Goal: Task Accomplishment & Management: Complete application form

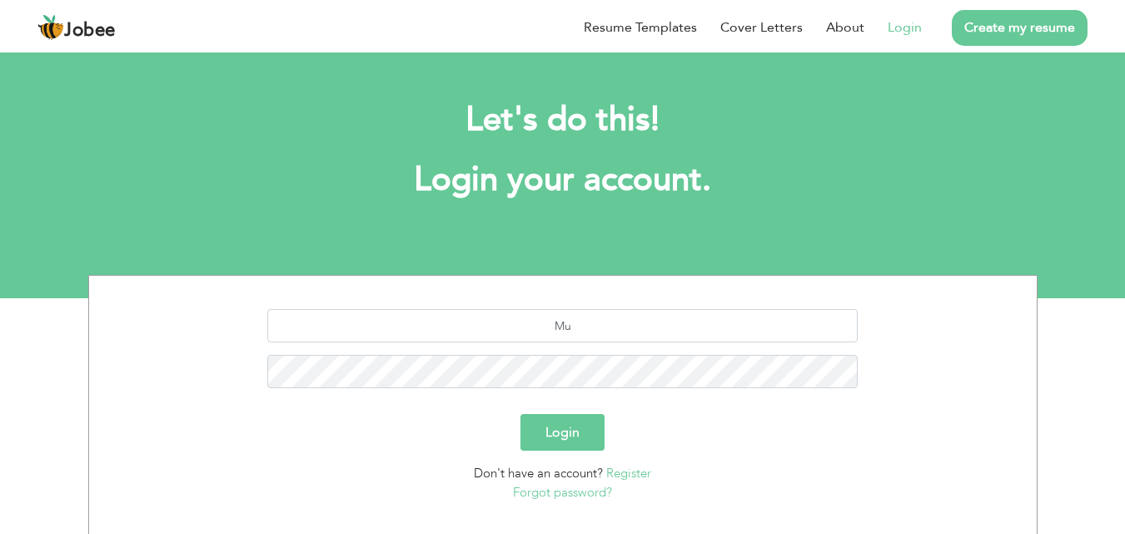
type input "M"
type input "[EMAIL_ADDRESS][DOMAIN_NAME]"
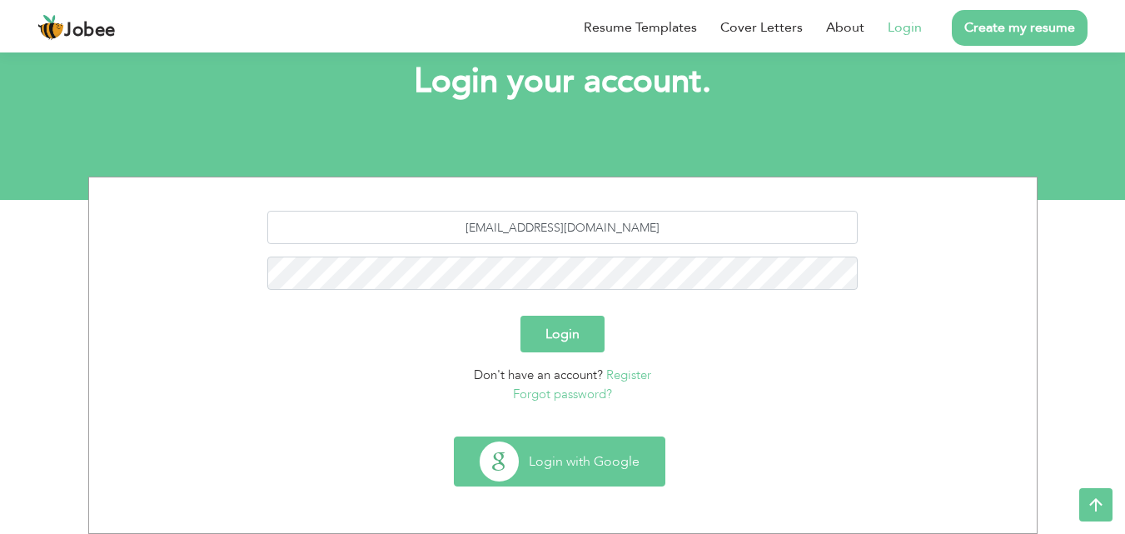
click at [579, 446] on button "Login with Google" at bounding box center [560, 461] width 210 height 48
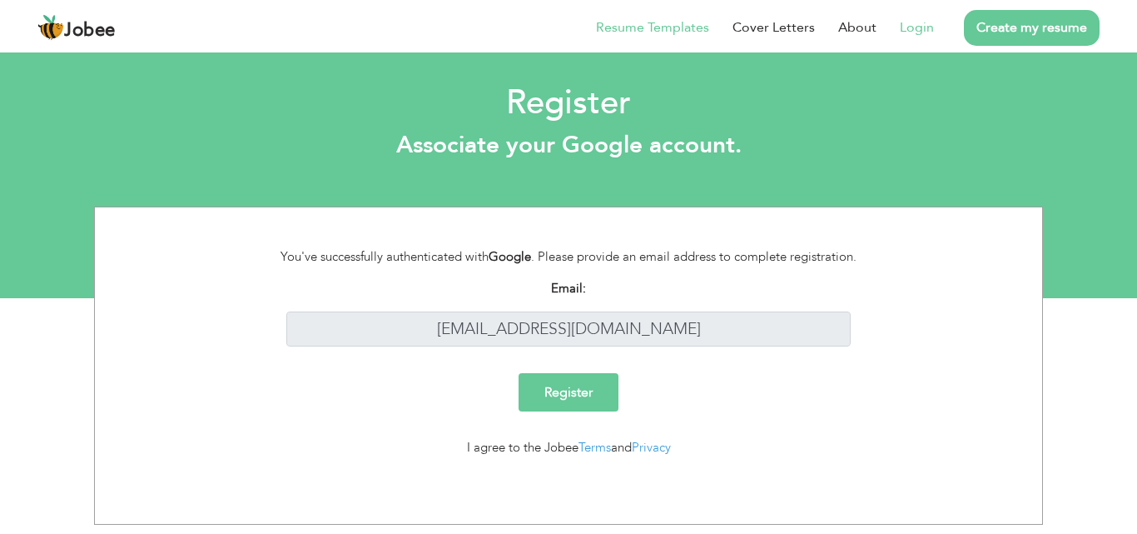
click at [668, 20] on link "Resume Templates" at bounding box center [652, 27] width 113 height 20
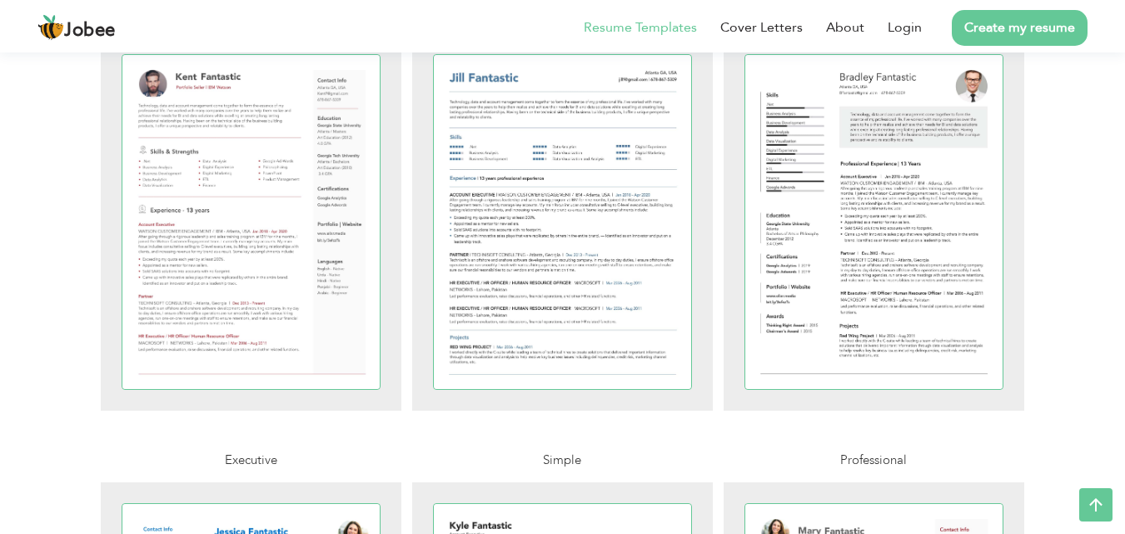
scroll to position [464, 0]
click at [342, 336] on div at bounding box center [251, 221] width 258 height 334
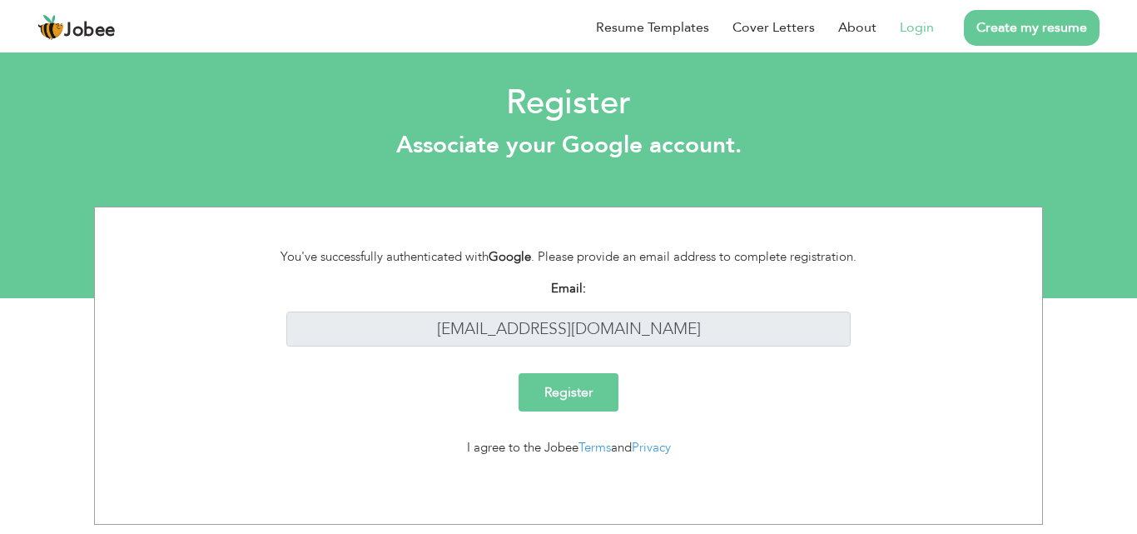
click at [589, 383] on input "Register" at bounding box center [569, 392] width 100 height 38
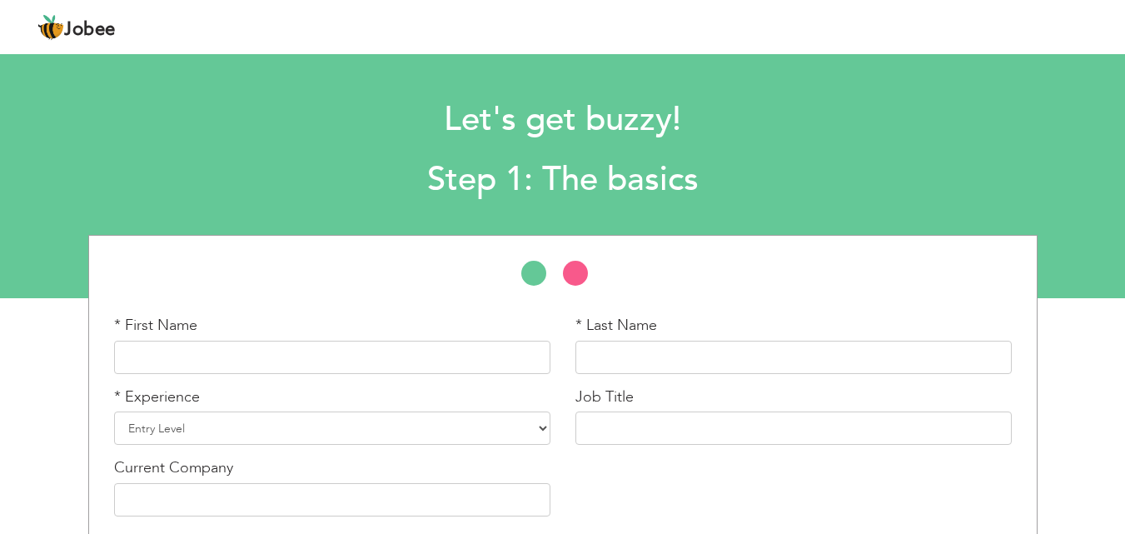
scroll to position [71, 0]
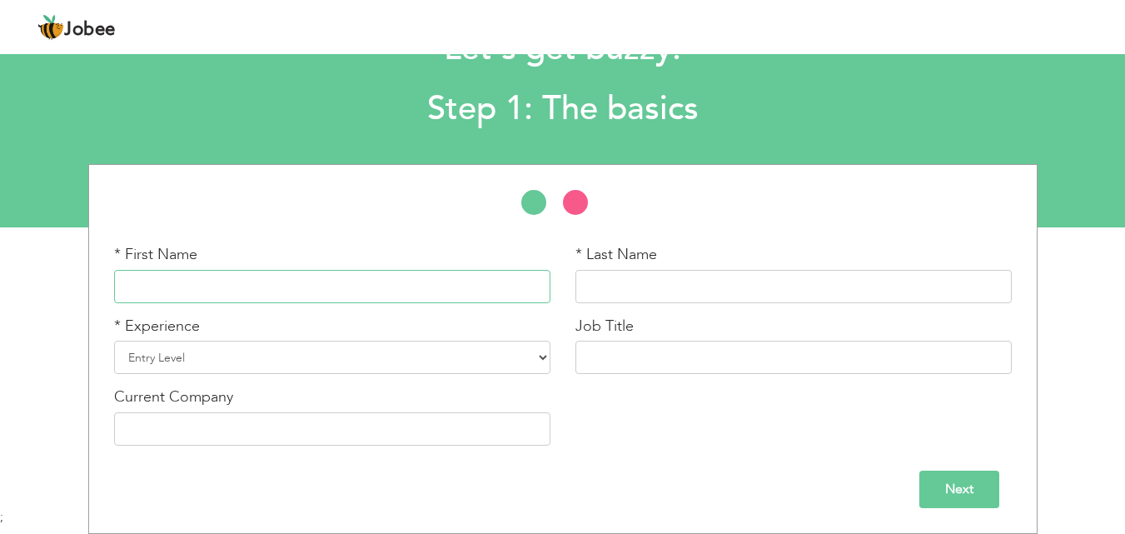
click at [261, 294] on input "text" at bounding box center [332, 286] width 436 height 33
click at [261, 294] on input "Muqadas" at bounding box center [332, 286] width 436 height 33
type input "Muqadas"
click at [586, 277] on input "text" at bounding box center [793, 286] width 436 height 33
type input "Tajamul"
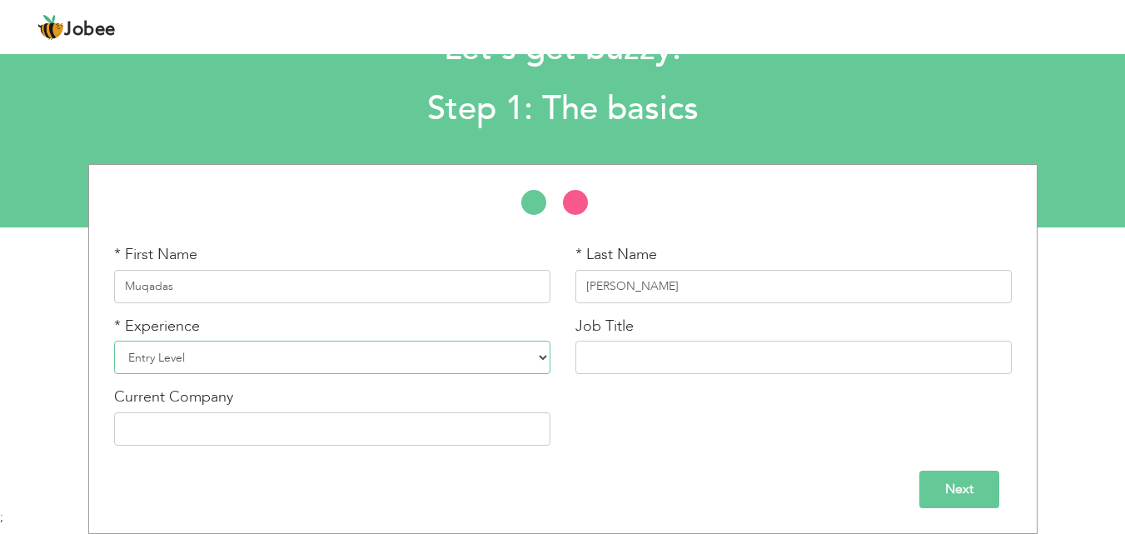
click at [304, 368] on select "Entry Level Less than 1 Year 1 Year 2 Years 3 Years 4 Years 5 Years 6 Years 7 Y…" at bounding box center [332, 356] width 436 height 33
select select "2"
click at [114, 340] on select "Entry Level Less than 1 Year 1 Year 2 Years 3 Years 4 Years 5 Years 6 Years 7 Y…" at bounding box center [332, 356] width 436 height 33
click at [601, 364] on input "text" at bounding box center [793, 356] width 436 height 33
click at [243, 435] on input "text" at bounding box center [332, 428] width 436 height 33
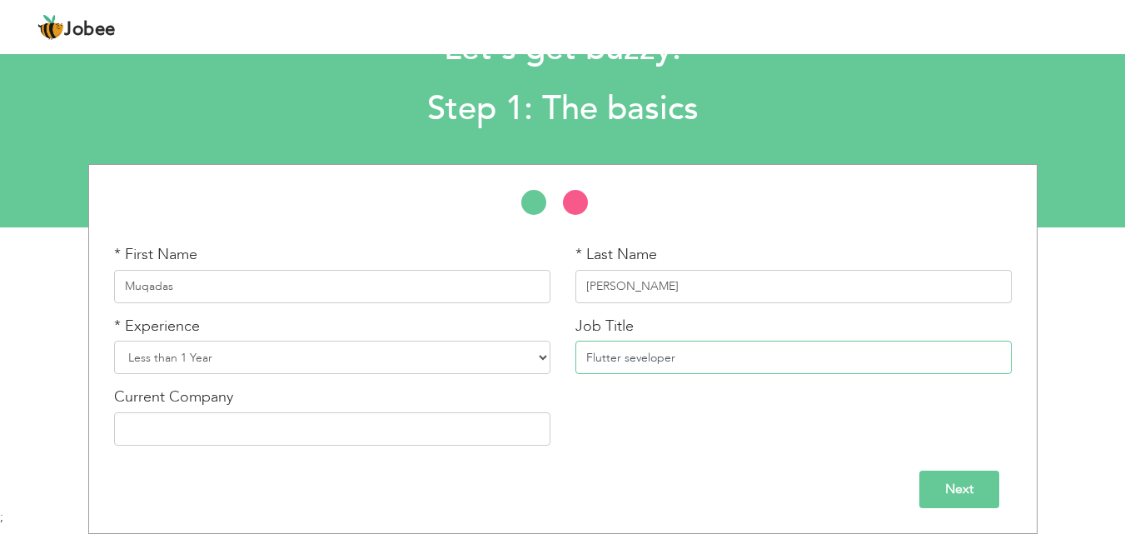
click at [629, 355] on input "Flutter seveloper" at bounding box center [793, 356] width 436 height 33
type input "Flutter developer"
click at [349, 430] on input "text" at bounding box center [332, 428] width 436 height 33
drag, startPoint x: 306, startPoint y: 430, endPoint x: 126, endPoint y: 432, distance: 179.8
click at [126, 432] on input "devsinn Techonoliges" at bounding box center [332, 428] width 436 height 33
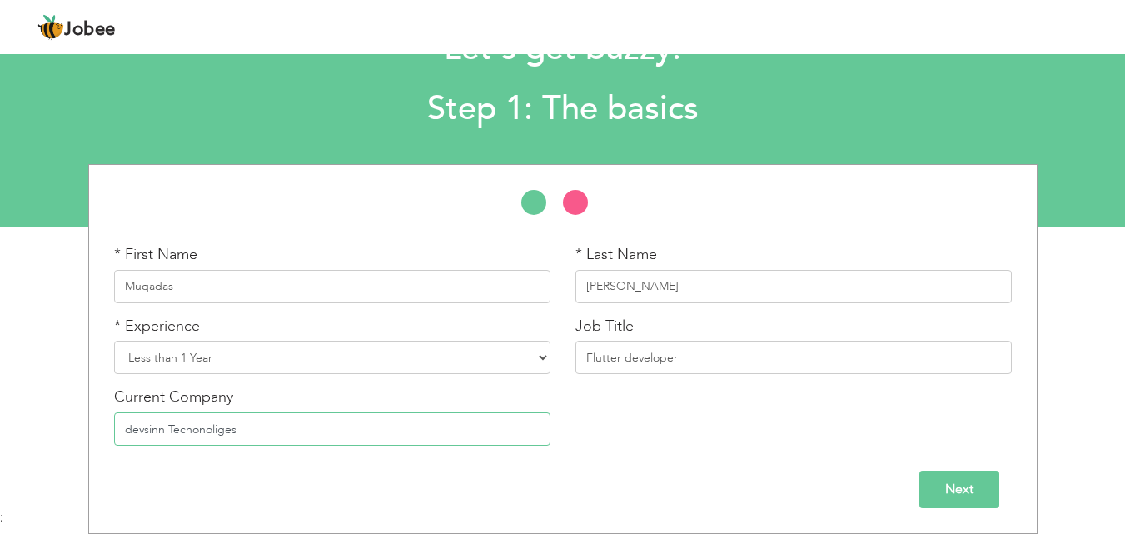
paste input "technologi"
click at [132, 429] on input "devsinntechnologies" at bounding box center [332, 428] width 436 height 33
click at [170, 428] on input "Devsinntechnologies" at bounding box center [332, 428] width 436 height 33
type input "Devsinn Technologies"
click at [250, 450] on div "Current Company Devsinn Technologies" at bounding box center [332, 422] width 461 height 72
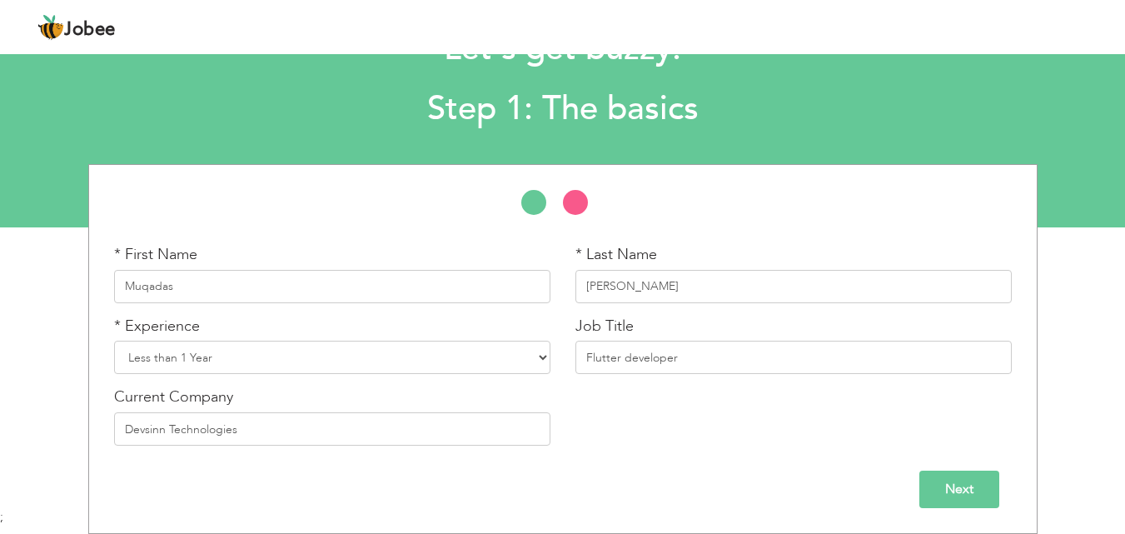
click at [945, 480] on input "Next" at bounding box center [959, 488] width 80 height 37
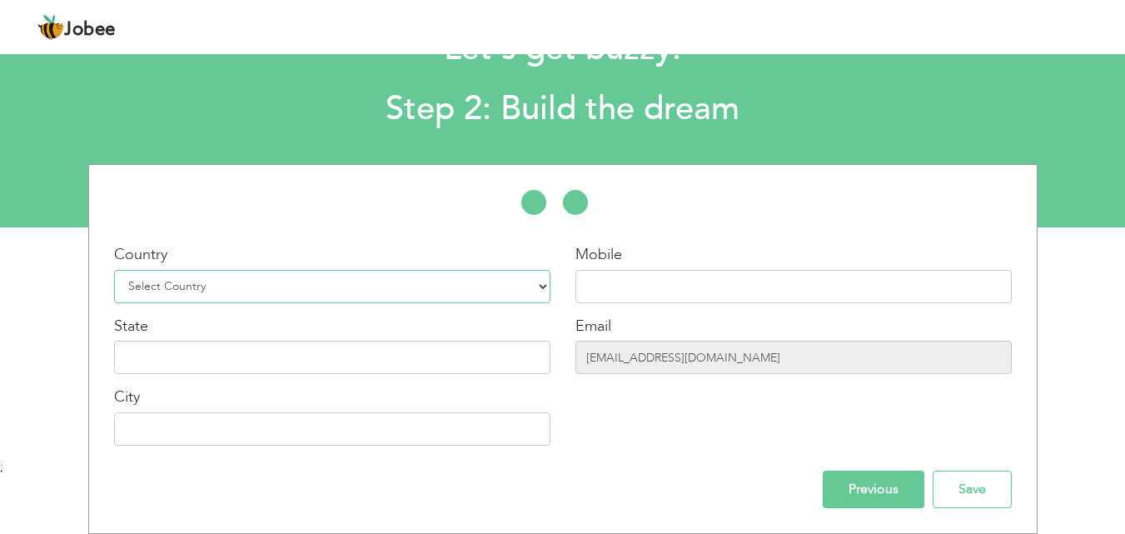
click at [543, 291] on select "Select Country Afghanistan Albania Algeria American Samoa Andorra Angola Anguil…" at bounding box center [332, 286] width 436 height 33
select select "166"
click at [114, 270] on select "Select Country Afghanistan Albania Algeria American Samoa Andorra Angola Anguil…" at bounding box center [332, 286] width 436 height 33
click at [620, 284] on input "text" at bounding box center [793, 286] width 436 height 33
paste input "8"
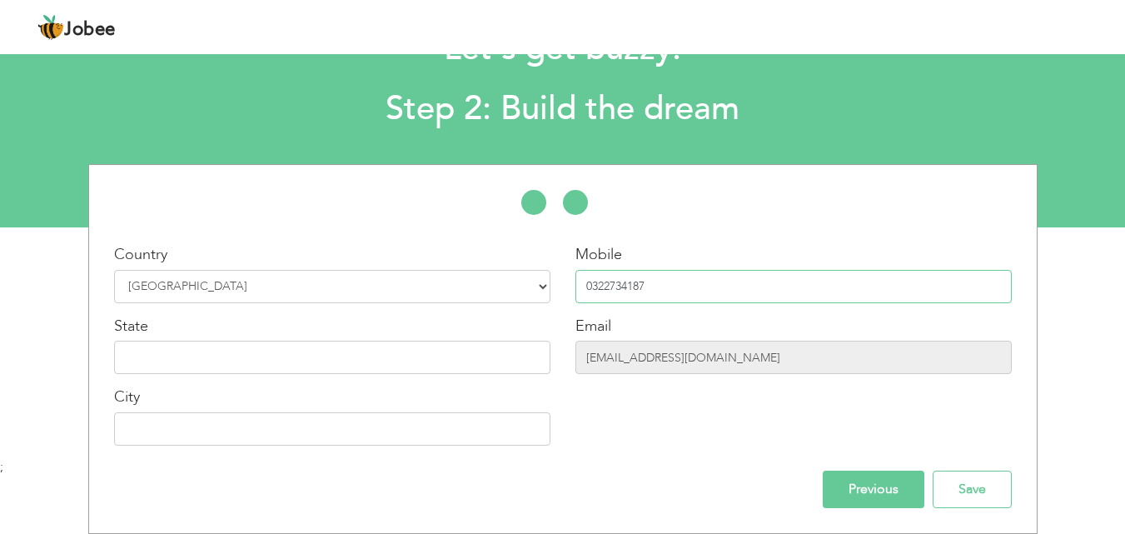
click at [616, 281] on input "0322734187" at bounding box center [793, 286] width 436 height 33
paste input "8"
click at [623, 285] on input "03227 834187" at bounding box center [793, 286] width 436 height 33
type input "03227834187"
click at [208, 370] on input "text" at bounding box center [332, 356] width 436 height 33
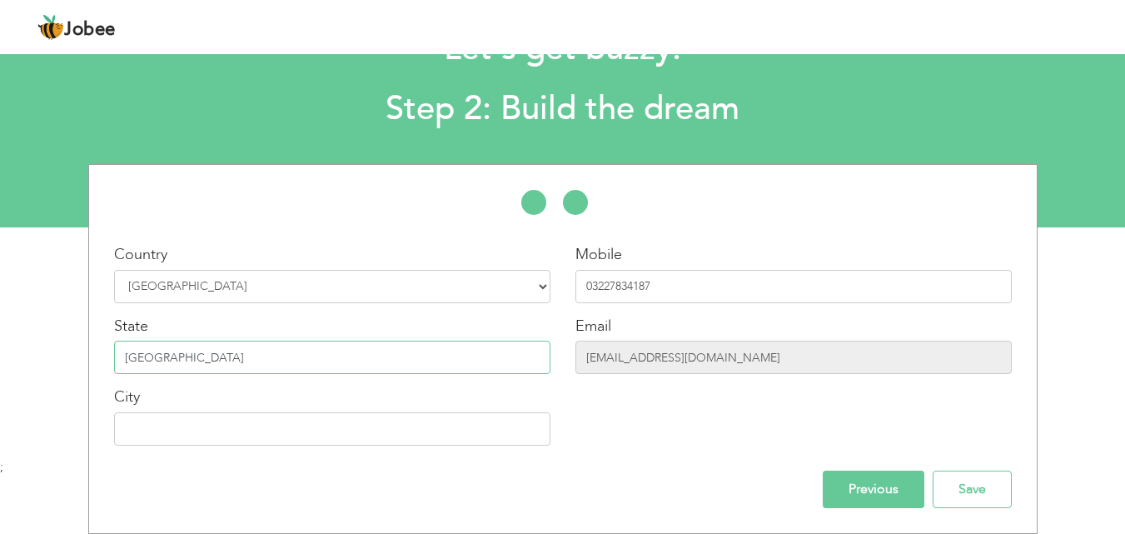
click at [129, 358] on input "punjab" at bounding box center [332, 356] width 436 height 33
type input "[GEOGRAPHIC_DATA]"
click at [147, 428] on input "text" at bounding box center [332, 428] width 436 height 33
type input "[GEOGRAPHIC_DATA]"
click at [856, 488] on input "Previous" at bounding box center [873, 488] width 102 height 37
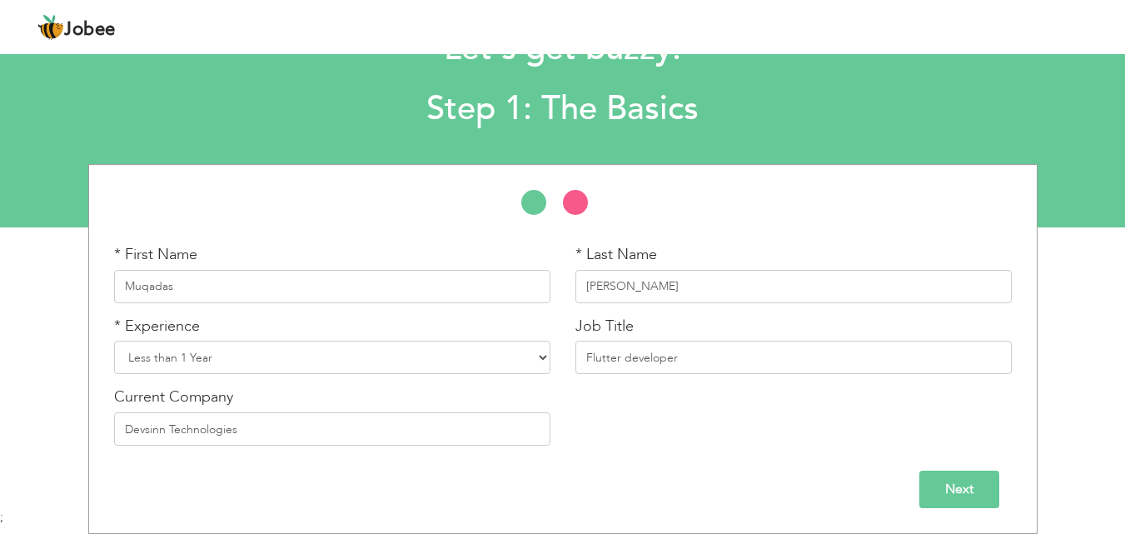
click at [953, 469] on div "Next" at bounding box center [563, 483] width 922 height 50
click at [968, 492] on input "Next" at bounding box center [959, 488] width 80 height 37
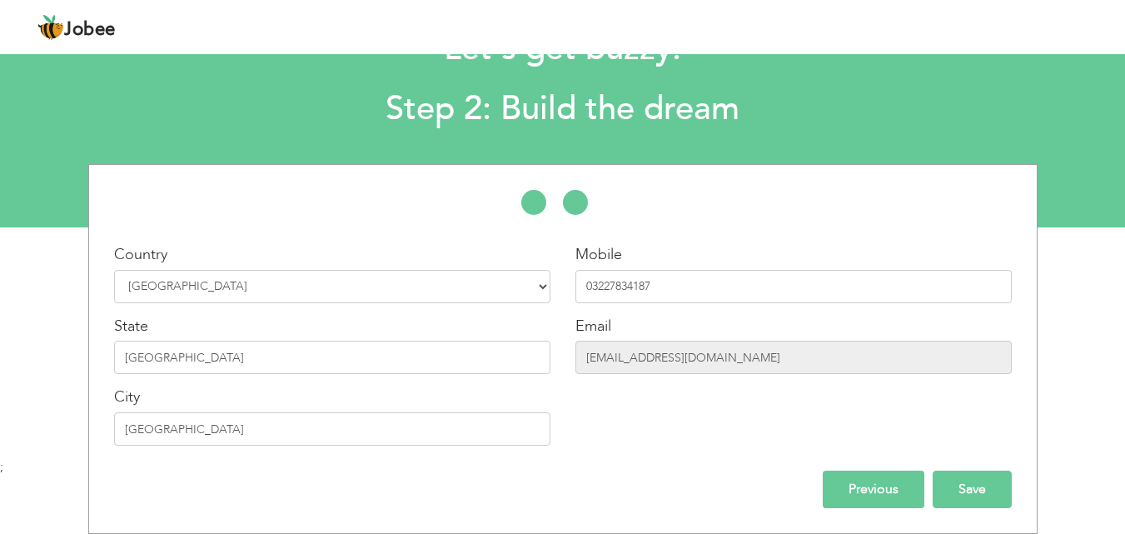
click at [968, 496] on input "Save" at bounding box center [971, 488] width 79 height 37
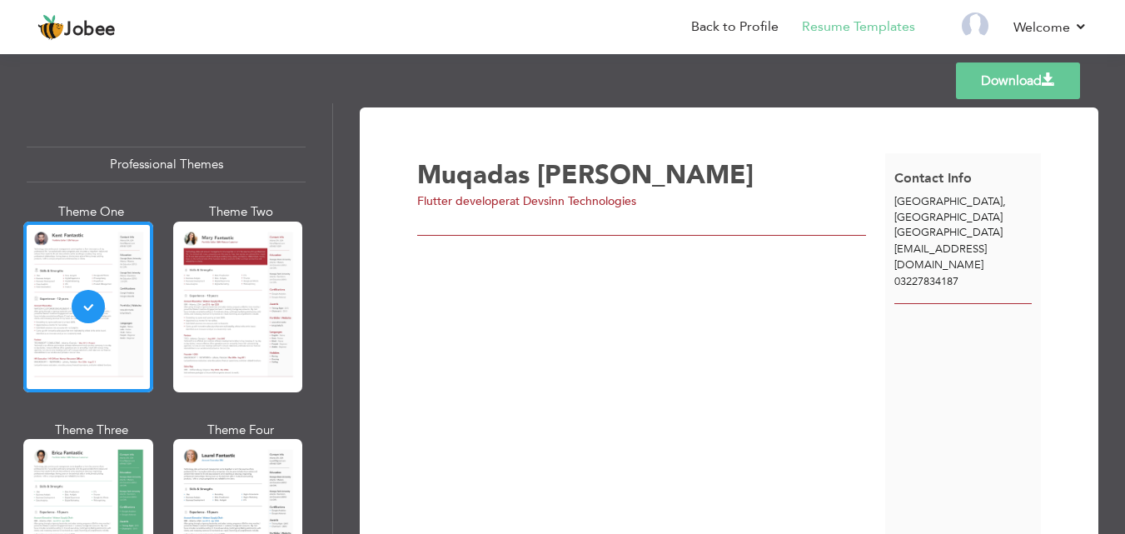
scroll to position [125, 0]
click at [77, 214] on div "Theme One" at bounding box center [92, 211] width 130 height 17
click at [78, 296] on icon at bounding box center [88, 306] width 20 height 20
click at [83, 304] on icon at bounding box center [88, 307] width 10 height 7
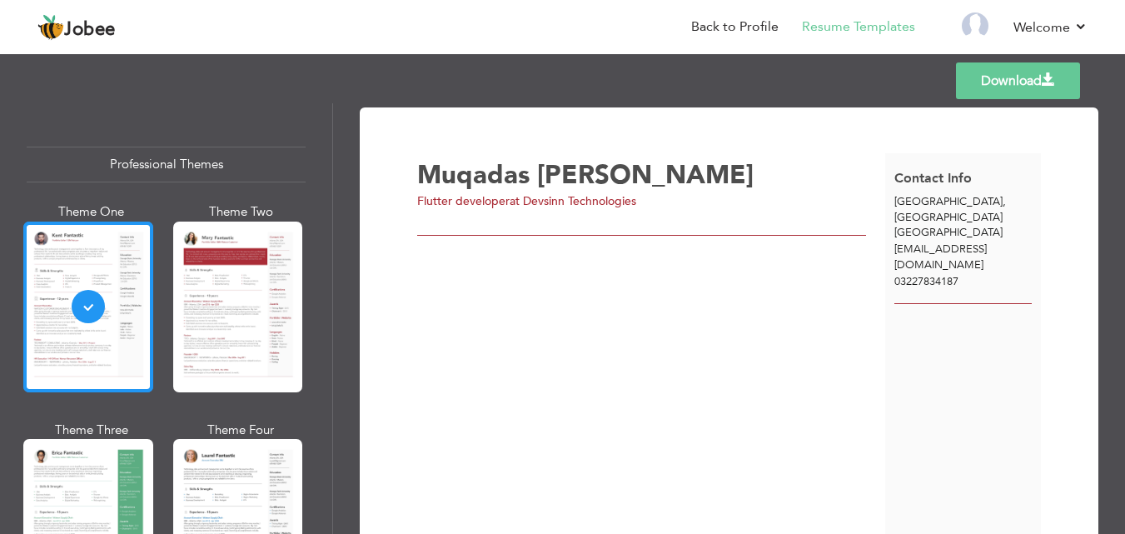
click at [78, 296] on icon at bounding box center [88, 306] width 20 height 20
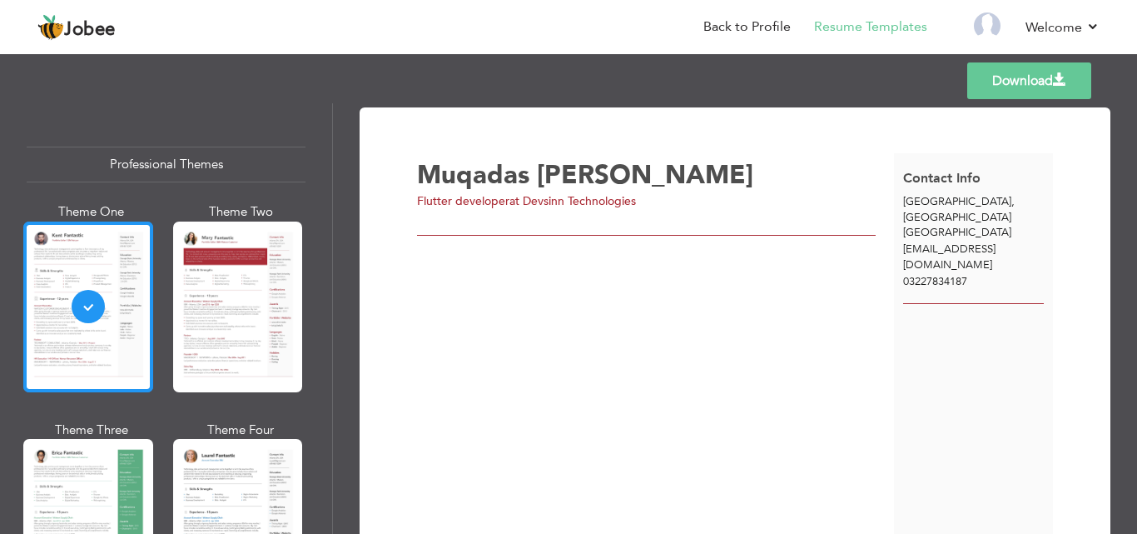
click at [105, 313] on div at bounding box center [88, 306] width 130 height 171
click at [519, 201] on span "at Devsinn Technologies" at bounding box center [572, 201] width 127 height 16
click at [577, 351] on div "[PERSON_NAME] Flutter developer at Devsinn Technologies" at bounding box center [655, 353] width 477 height 400
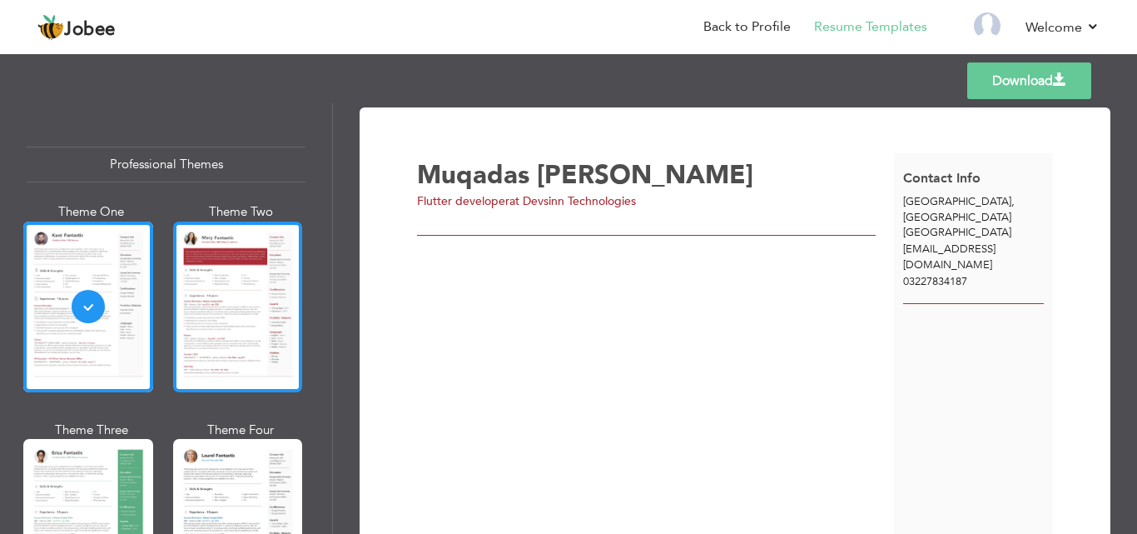
click at [242, 263] on div at bounding box center [238, 306] width 130 height 171
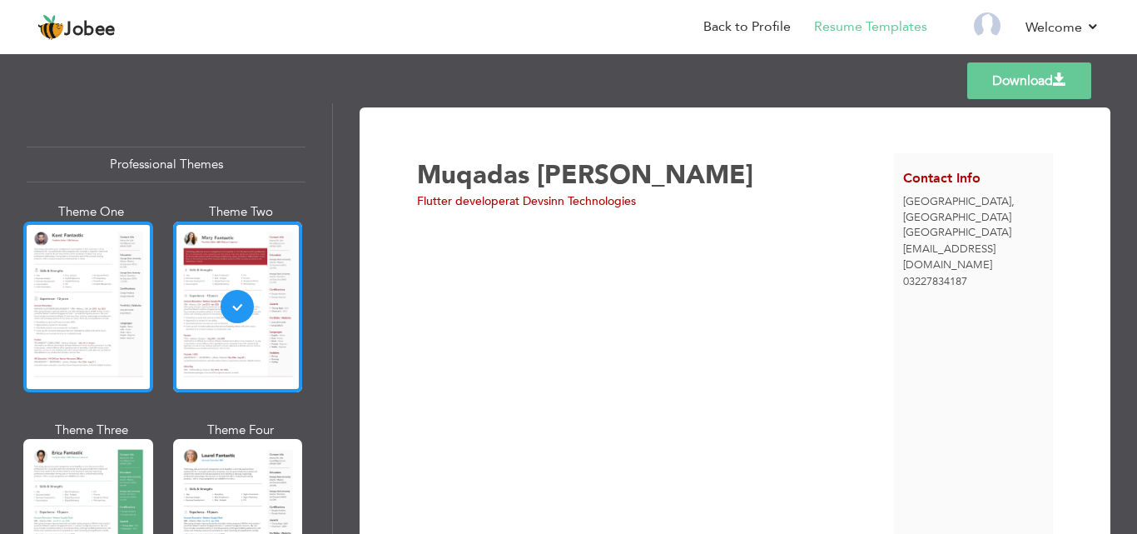
click at [107, 297] on div at bounding box center [88, 306] width 130 height 171
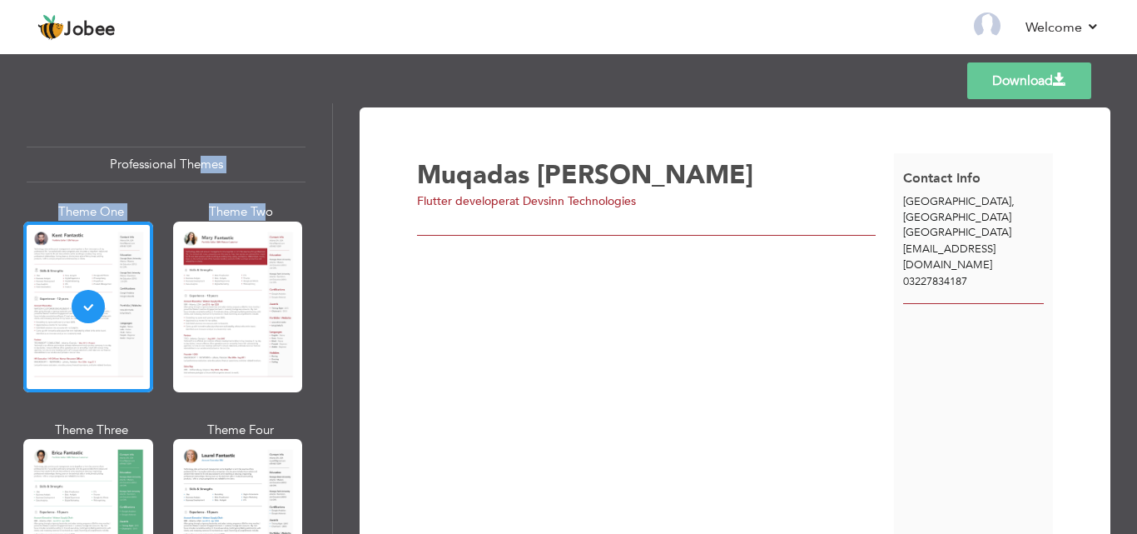
drag, startPoint x: 194, startPoint y: 164, endPoint x: 261, endPoint y: 206, distance: 79.2
click at [261, 206] on div "Professional Themes Theme One Theme Two Theme Three Theme Four" at bounding box center [166, 493] width 279 height 726
click at [474, 344] on div "[PERSON_NAME] Flutter developer at Devsinn Technologies" at bounding box center [655, 353] width 477 height 400
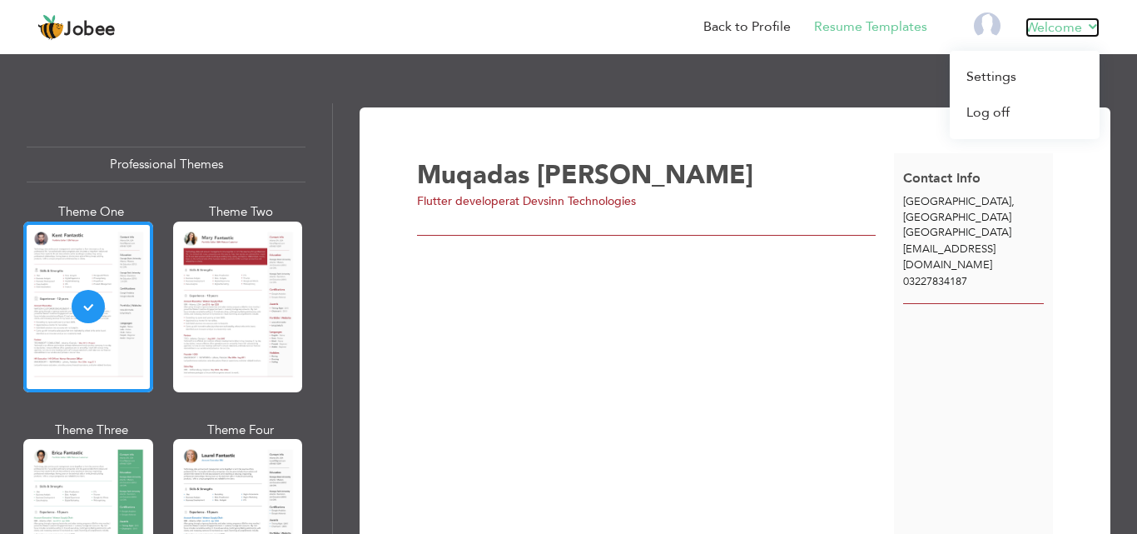
click at [1087, 26] on link "Welcome" at bounding box center [1063, 27] width 74 height 20
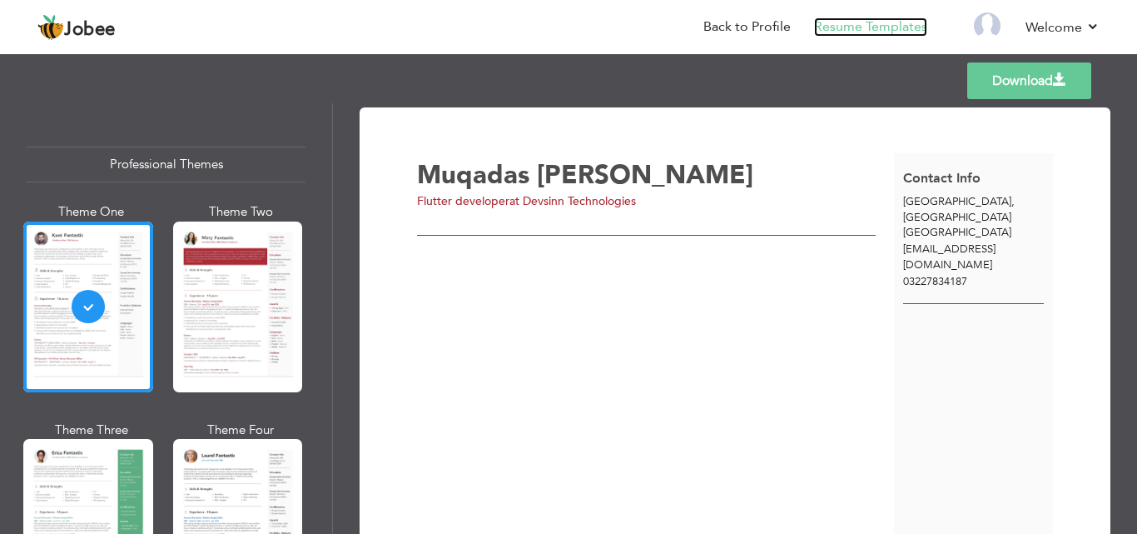
click at [858, 22] on link "Resume Templates" at bounding box center [870, 26] width 113 height 19
click at [843, 14] on li "Resume Templates" at bounding box center [859, 28] width 137 height 45
click at [845, 27] on link "Resume Templates" at bounding box center [870, 26] width 113 height 19
